Goal: Find specific page/section: Find specific page/section

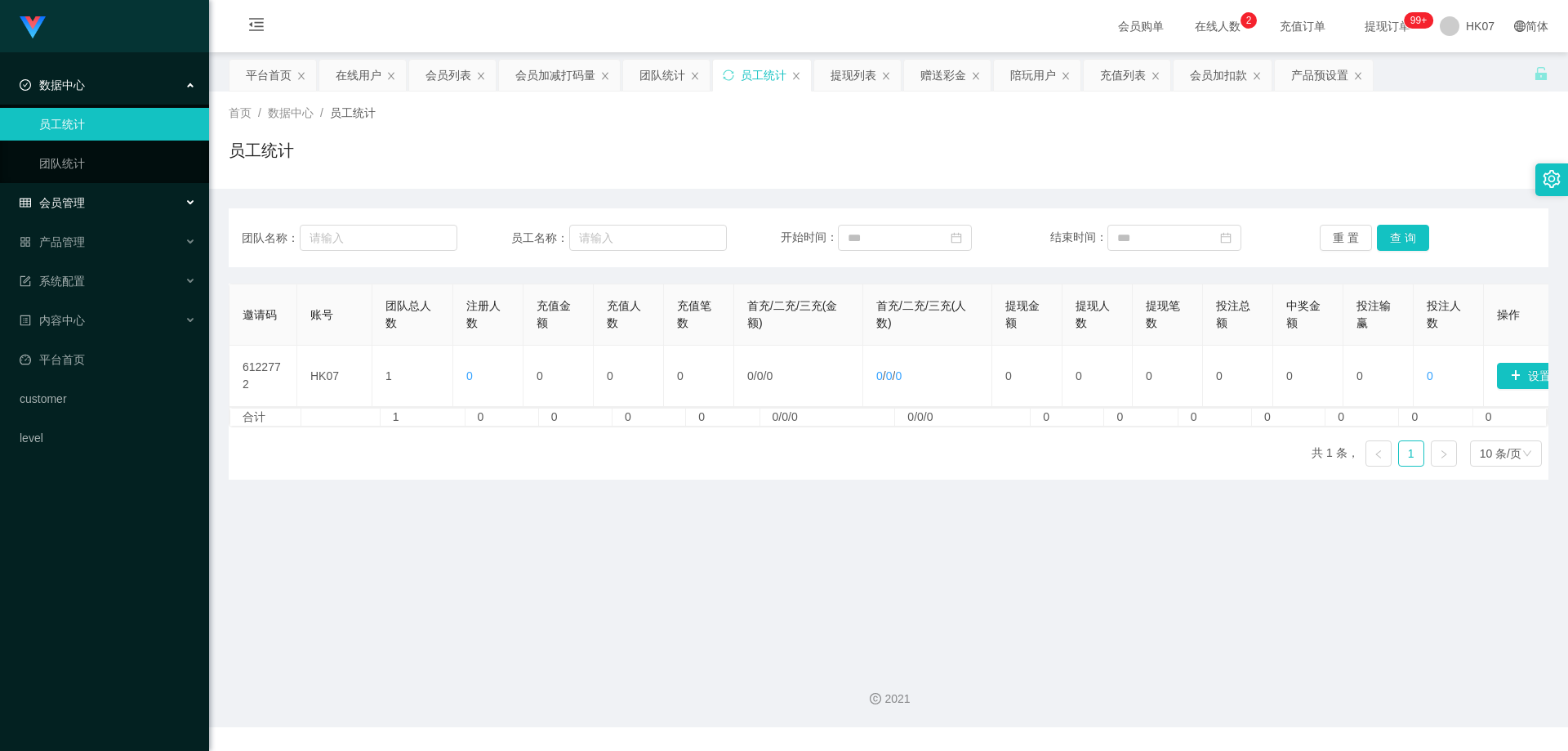
click at [89, 202] on div "会员管理" at bounding box center [104, 203] width 209 height 33
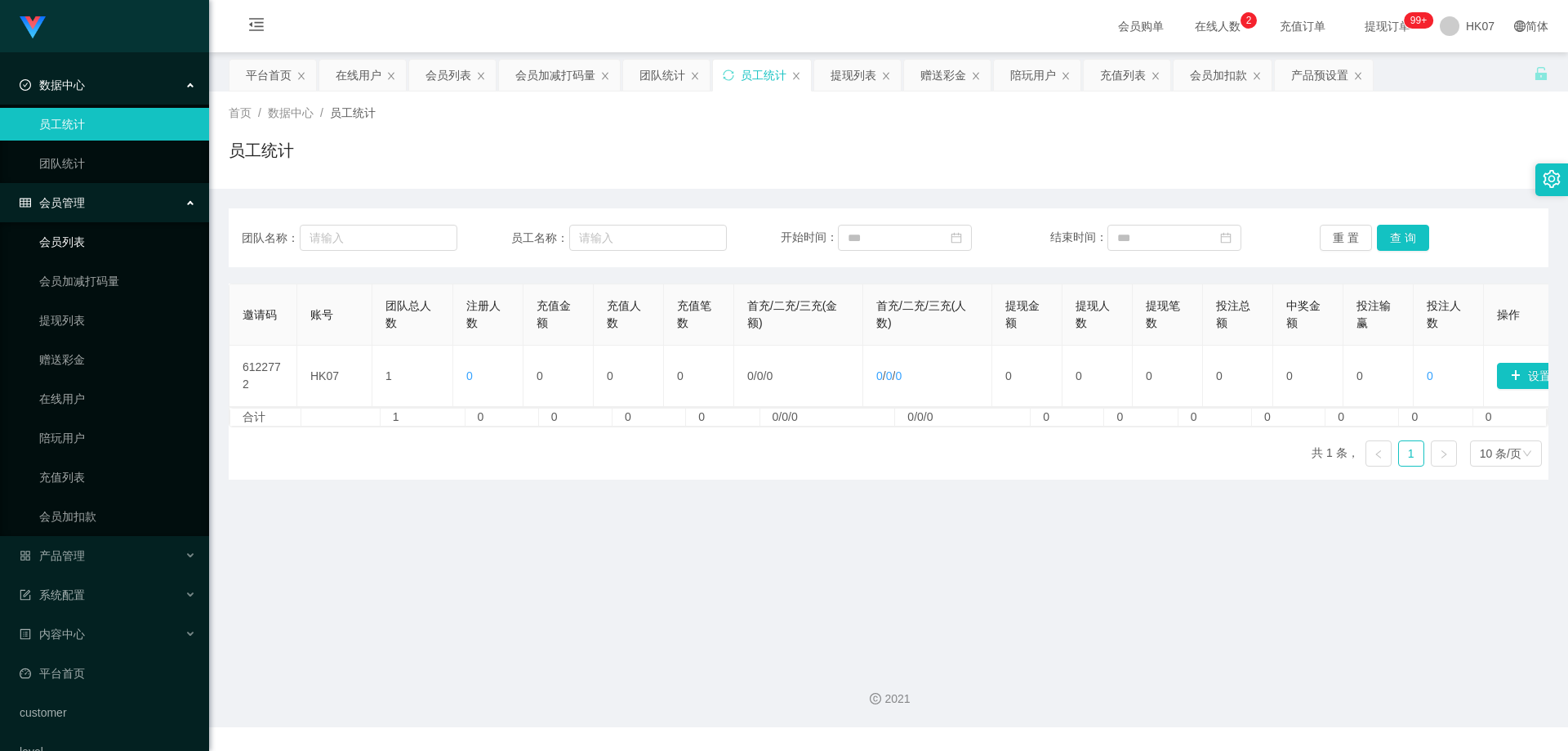
click at [95, 245] on link "会员列表" at bounding box center [118, 241] width 157 height 33
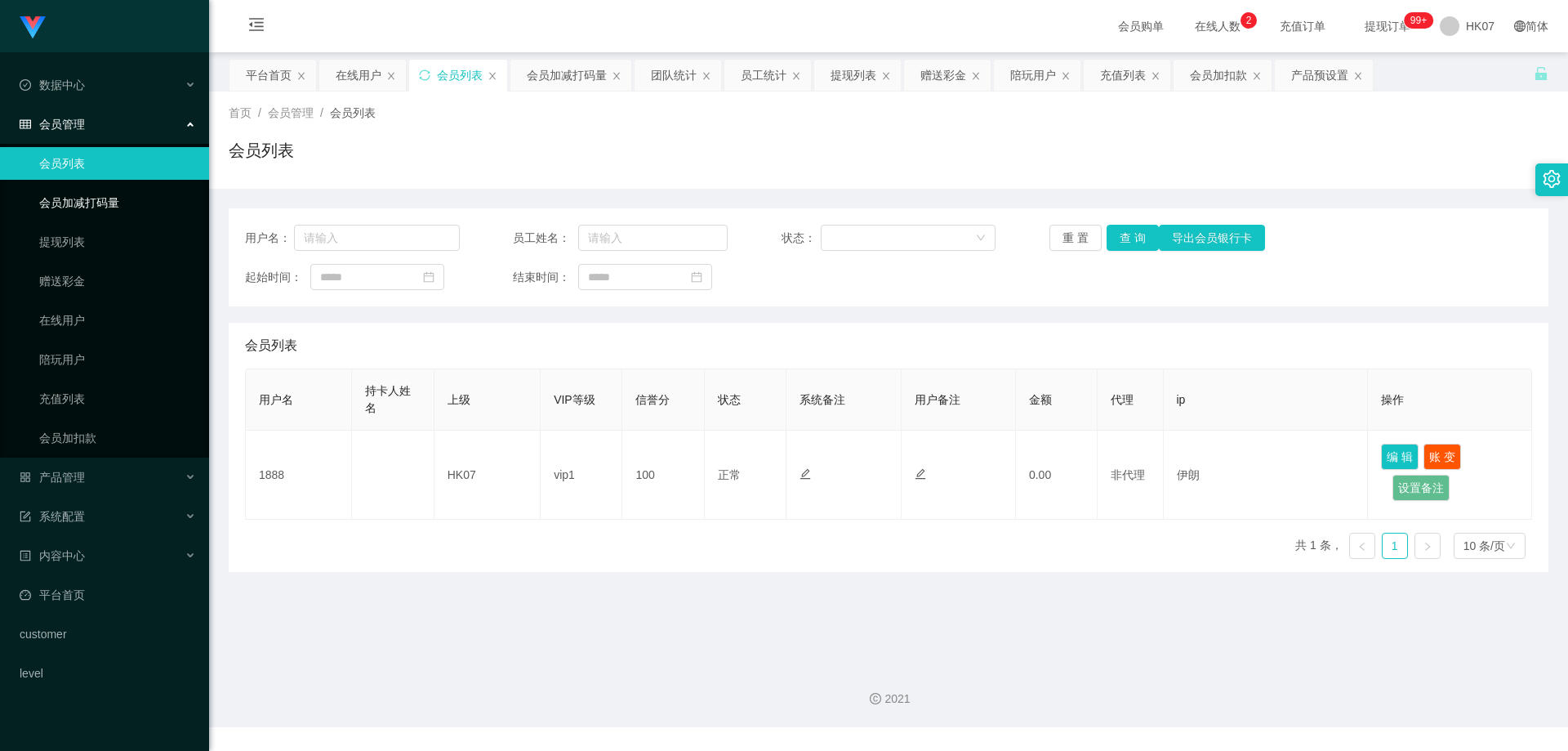
click at [70, 204] on link "会员加减打码量" at bounding box center [118, 203] width 157 height 33
